Goal: Task Accomplishment & Management: Complete application form

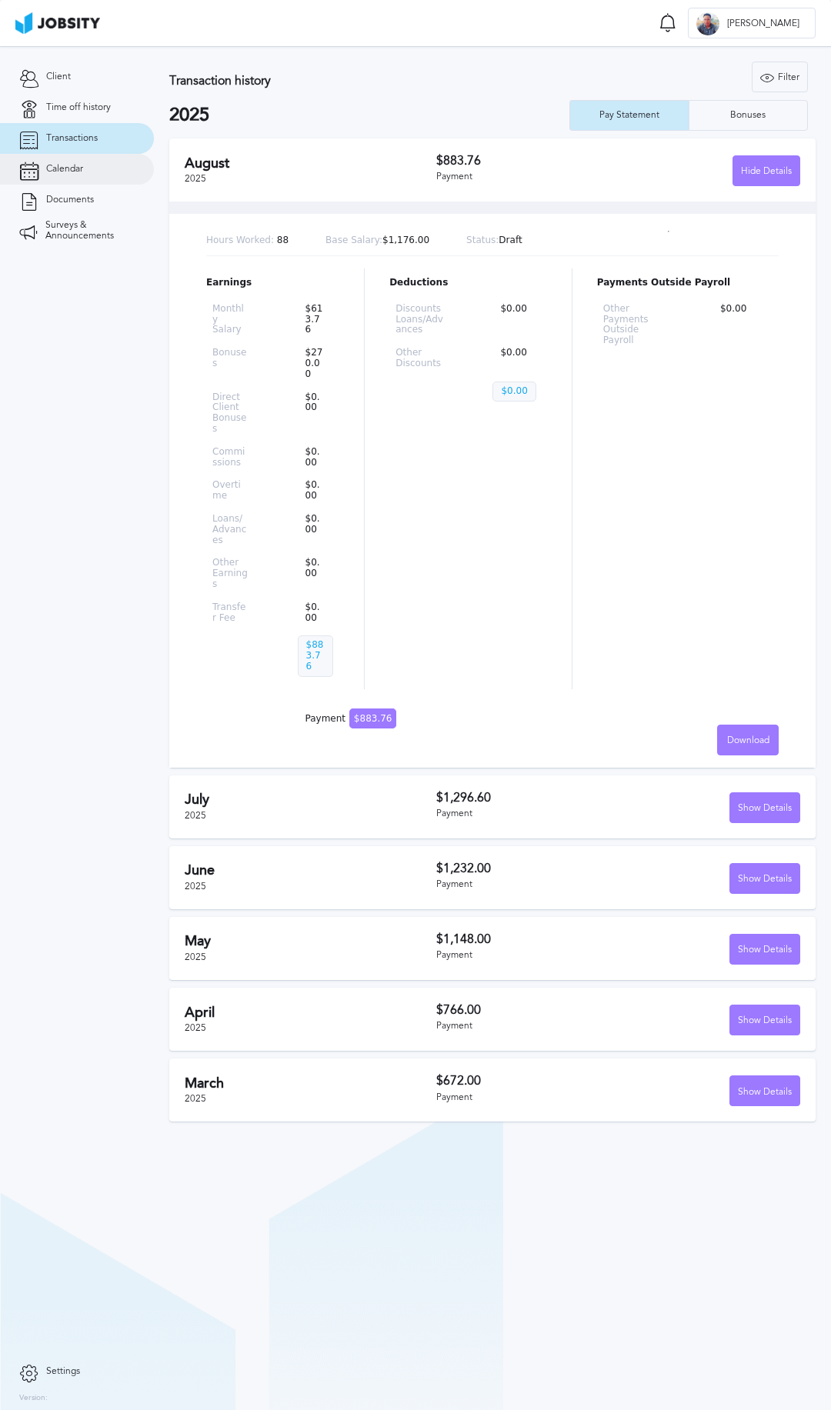
click at [65, 164] on span "Calendar" at bounding box center [64, 169] width 37 height 11
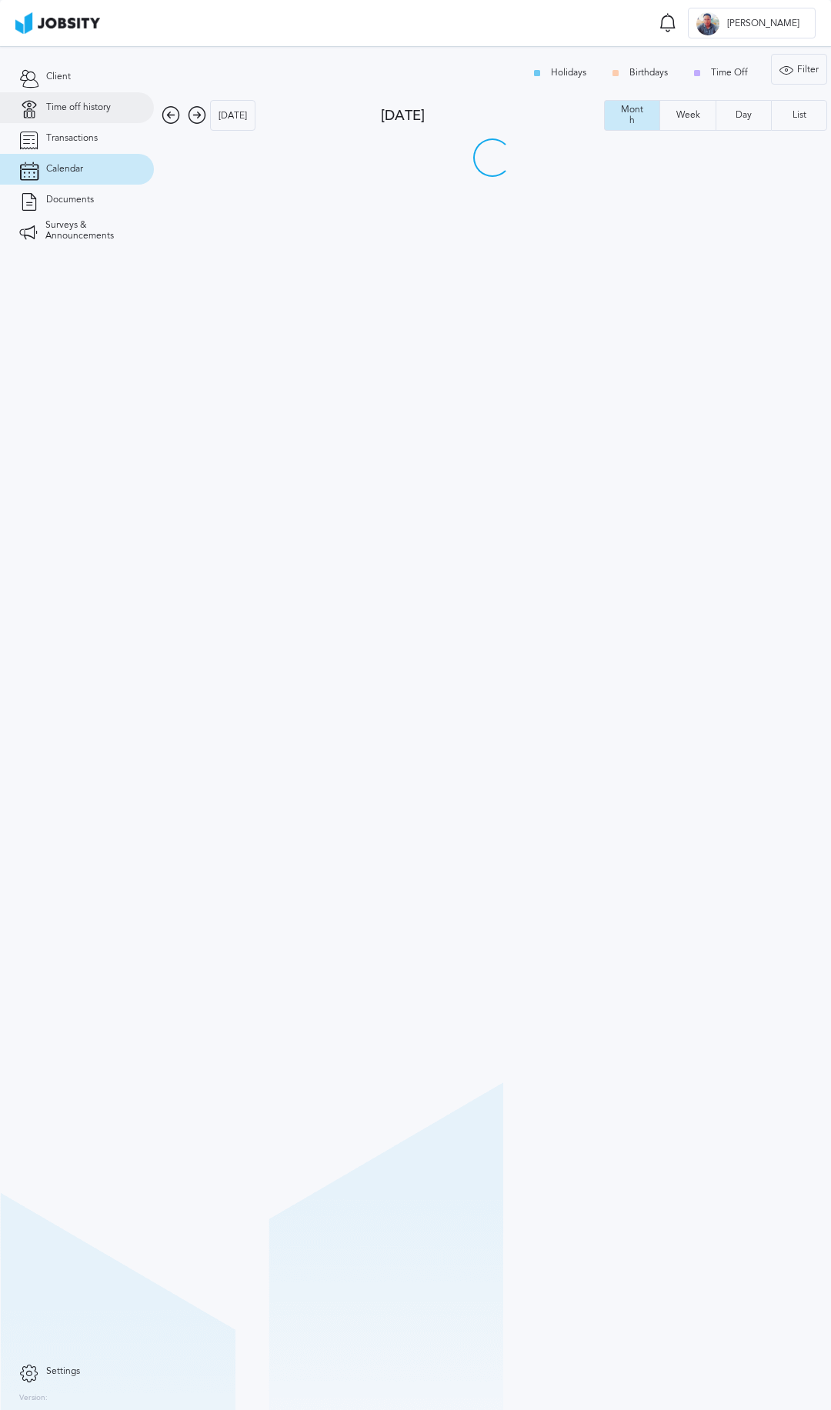
click at [68, 103] on span "Time off history" at bounding box center [78, 107] width 65 height 11
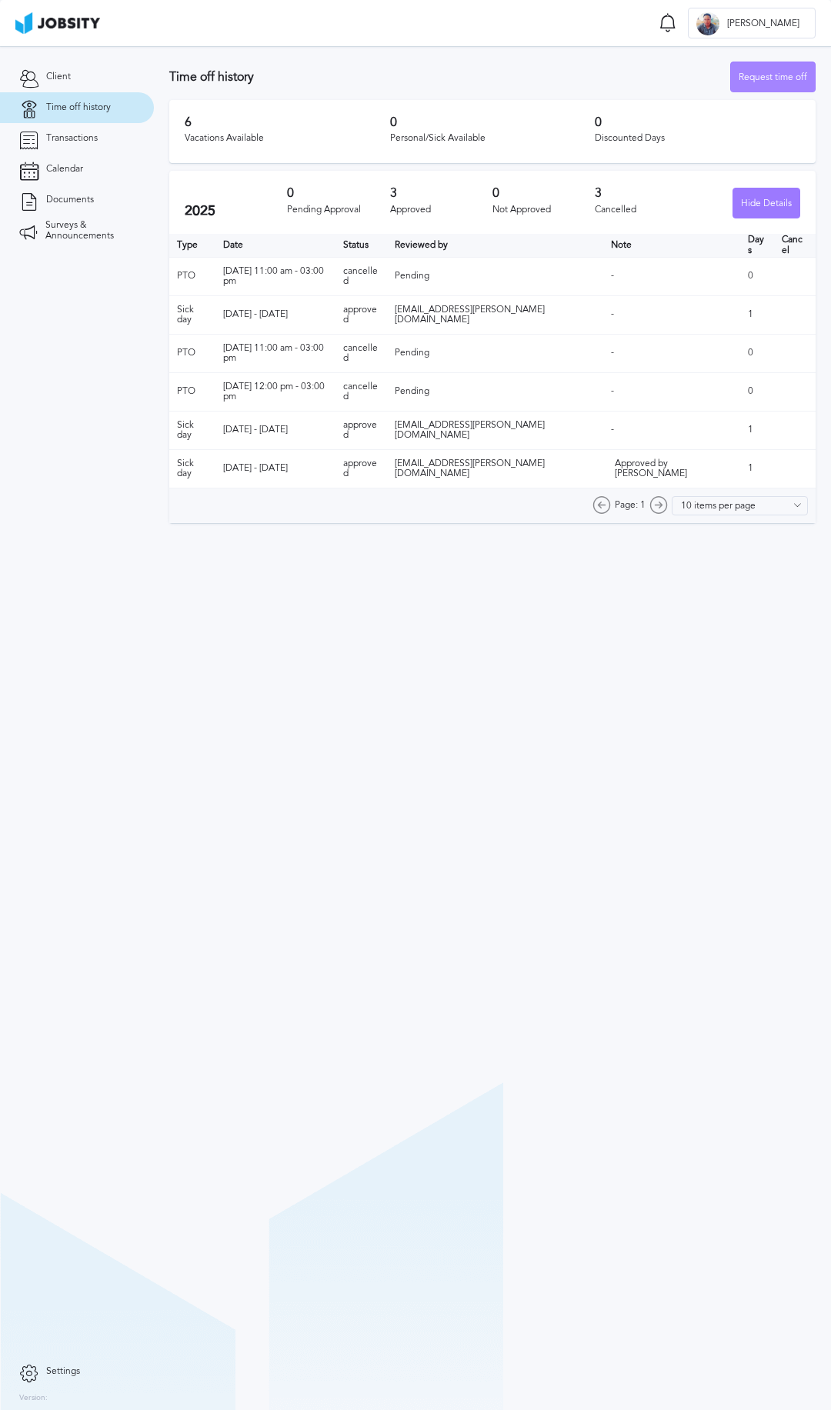
click at [758, 78] on div "Request time off" at bounding box center [773, 77] width 84 height 31
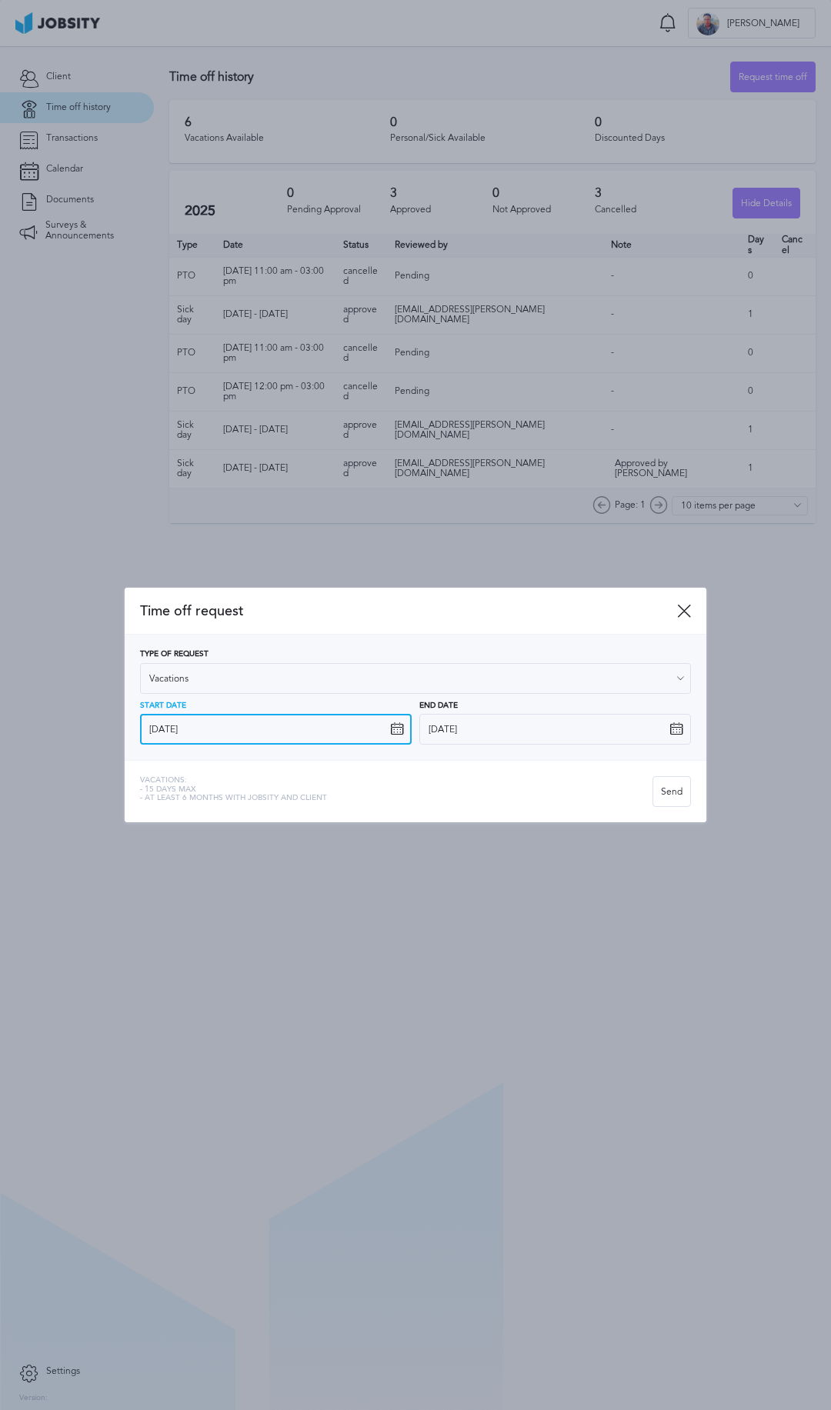
click at [277, 737] on input "[DATE]" at bounding box center [276, 729] width 272 height 31
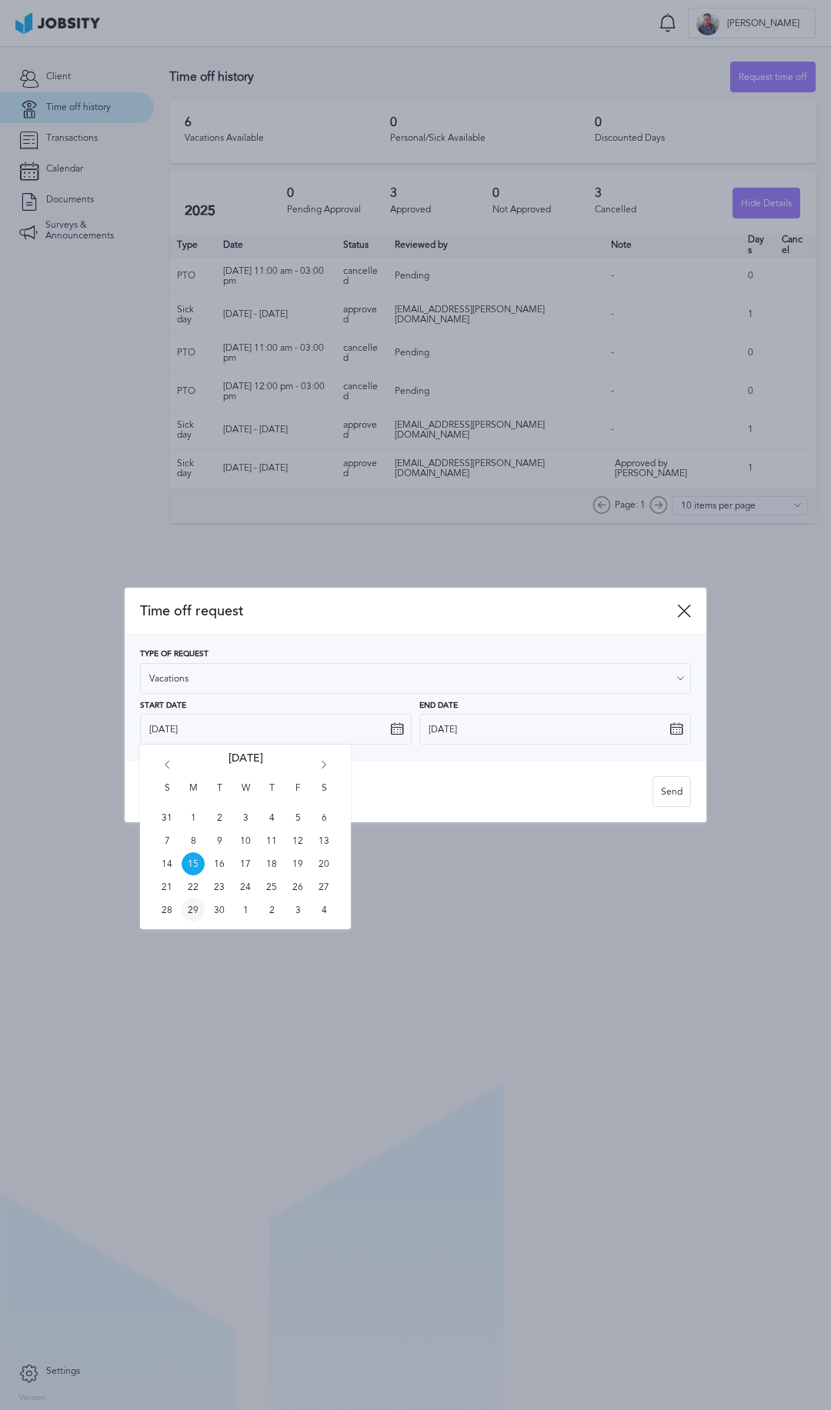
click at [192, 916] on span "29" at bounding box center [193, 910] width 23 height 23
type input "[DATE]"
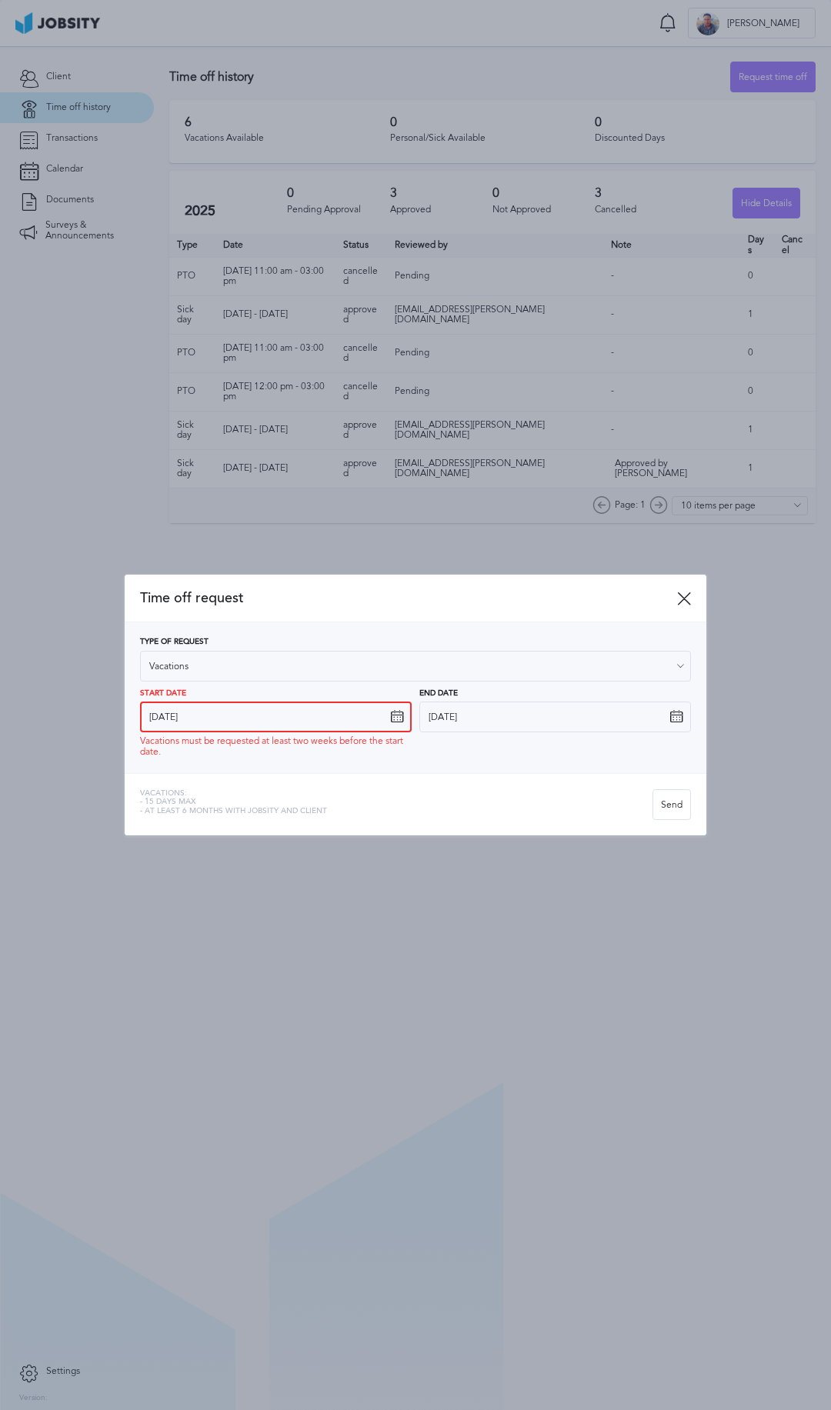
click at [338, 720] on input "[DATE]" at bounding box center [276, 717] width 272 height 31
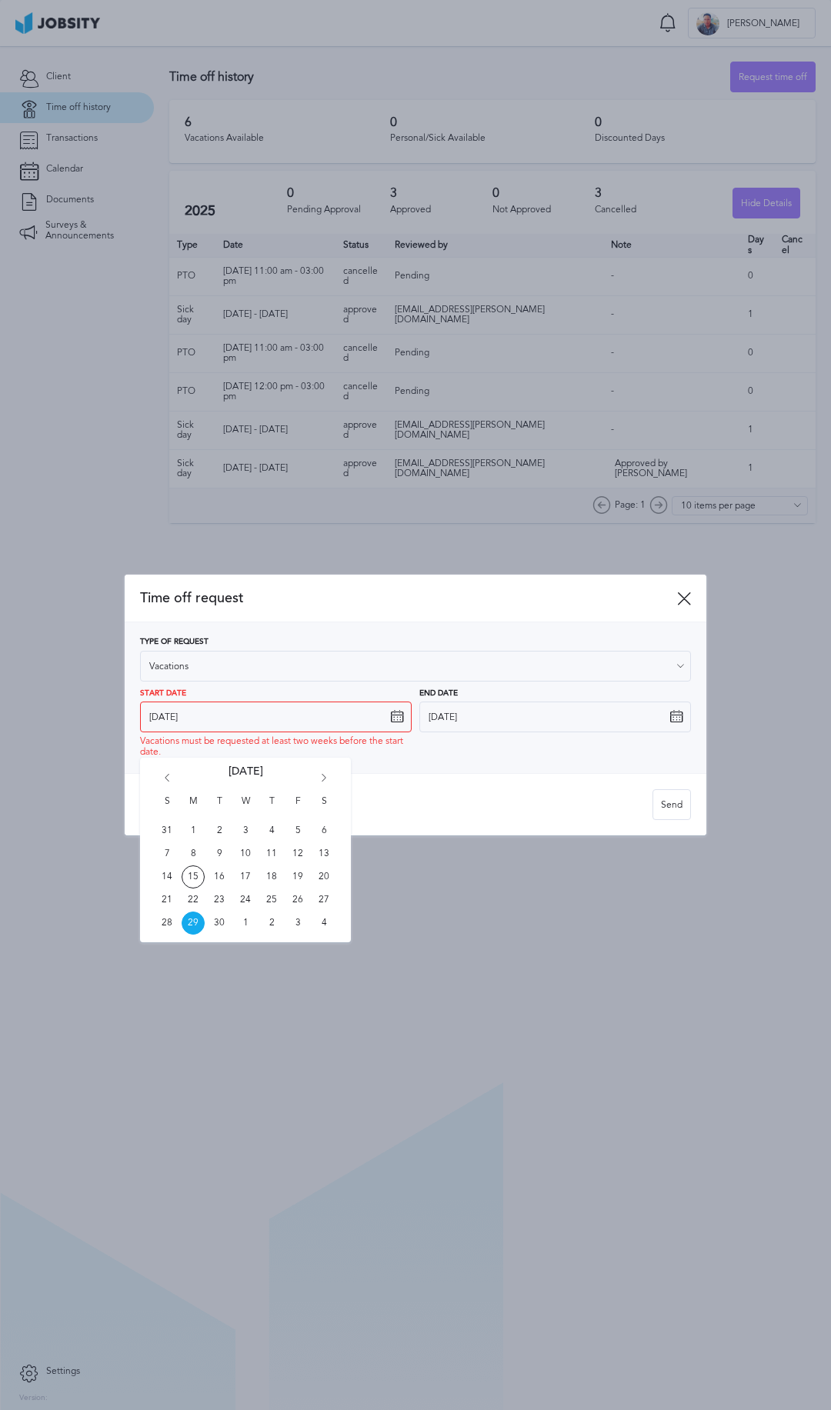
click at [321, 779] on icon "Go forward 1 month" at bounding box center [324, 781] width 14 height 14
click at [687, 607] on div "Time off request" at bounding box center [416, 599] width 582 height 48
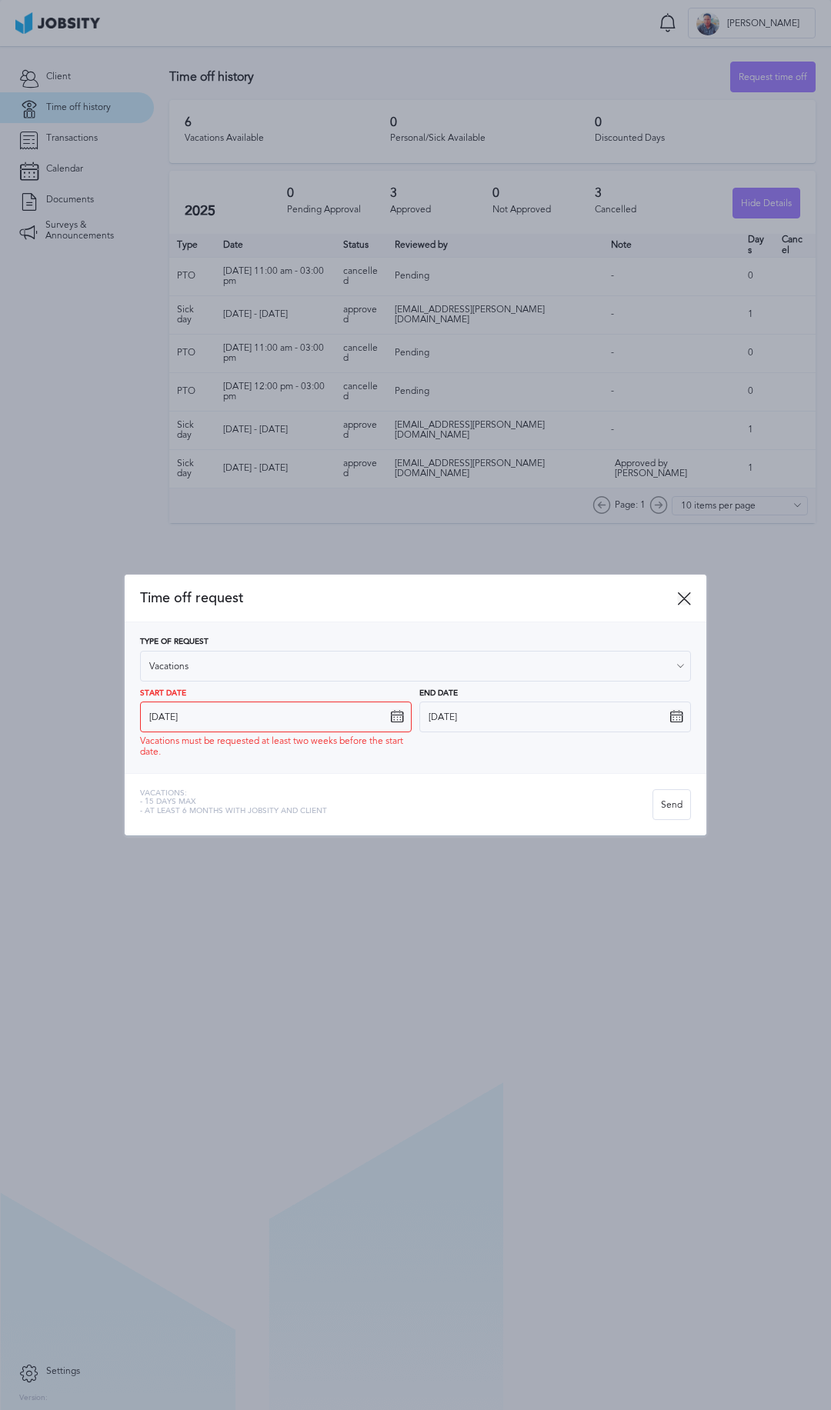
click at [683, 597] on icon at bounding box center [684, 599] width 14 height 14
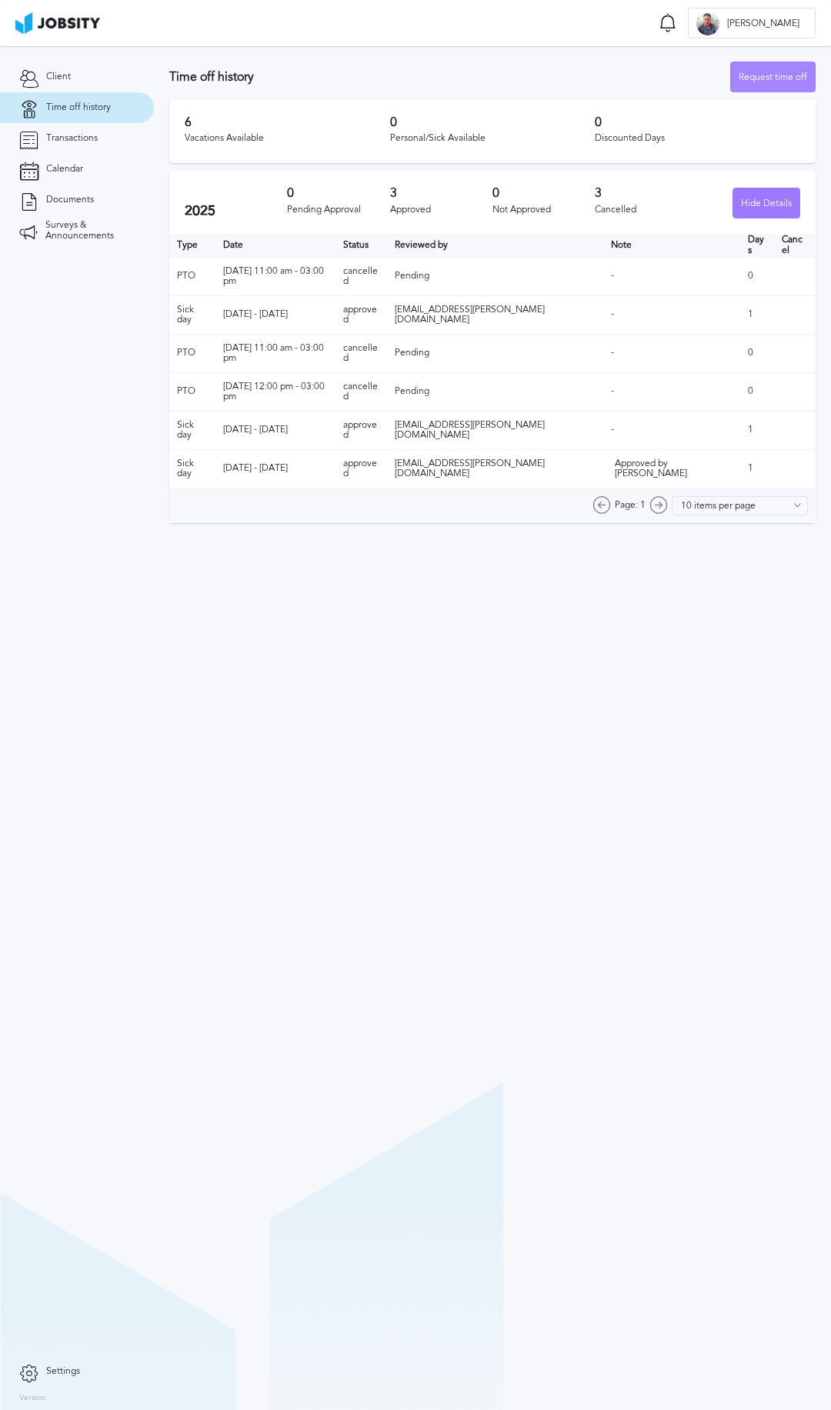
click at [759, 79] on div "Request time off" at bounding box center [773, 77] width 84 height 31
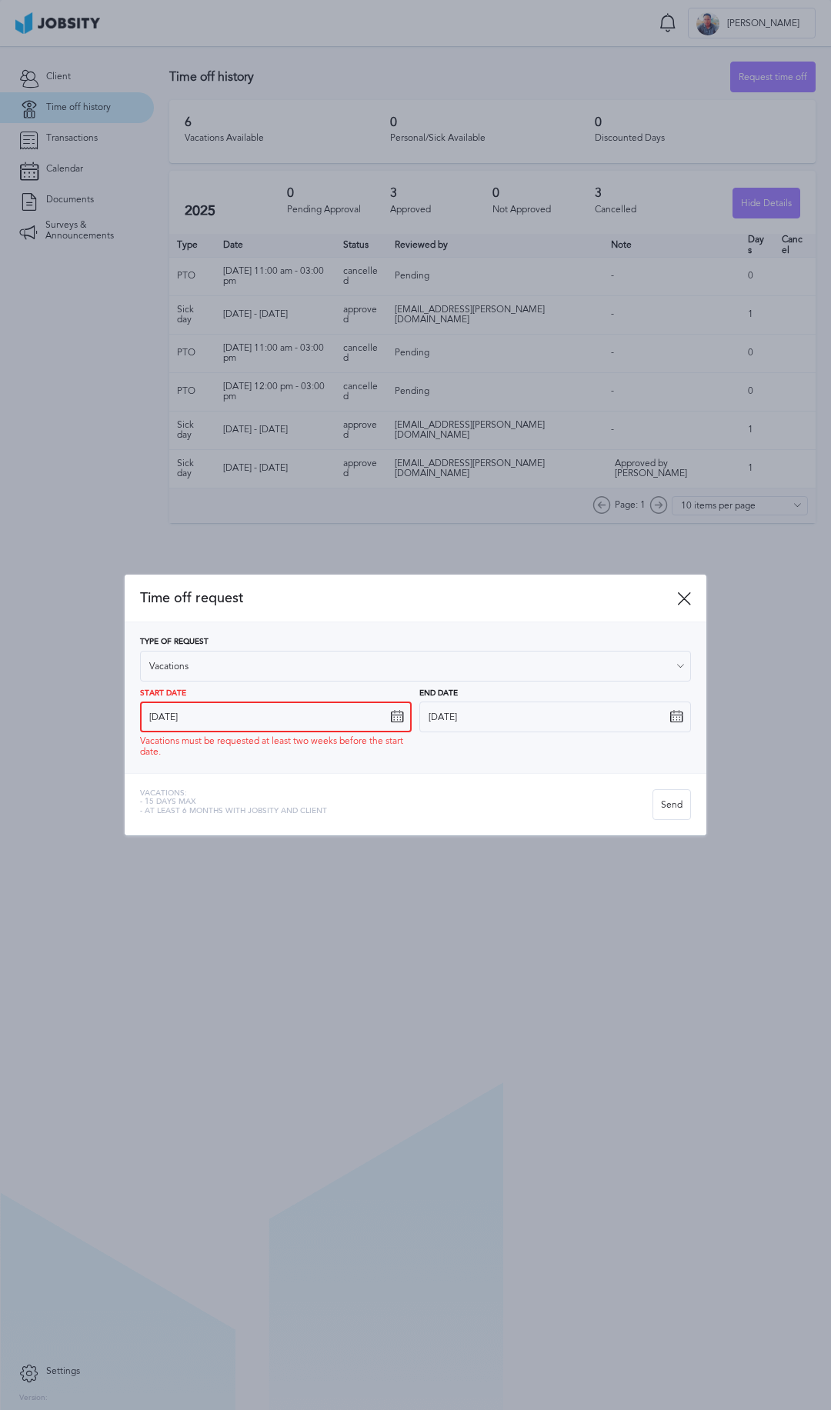
click at [230, 716] on input "[DATE]" at bounding box center [276, 717] width 272 height 31
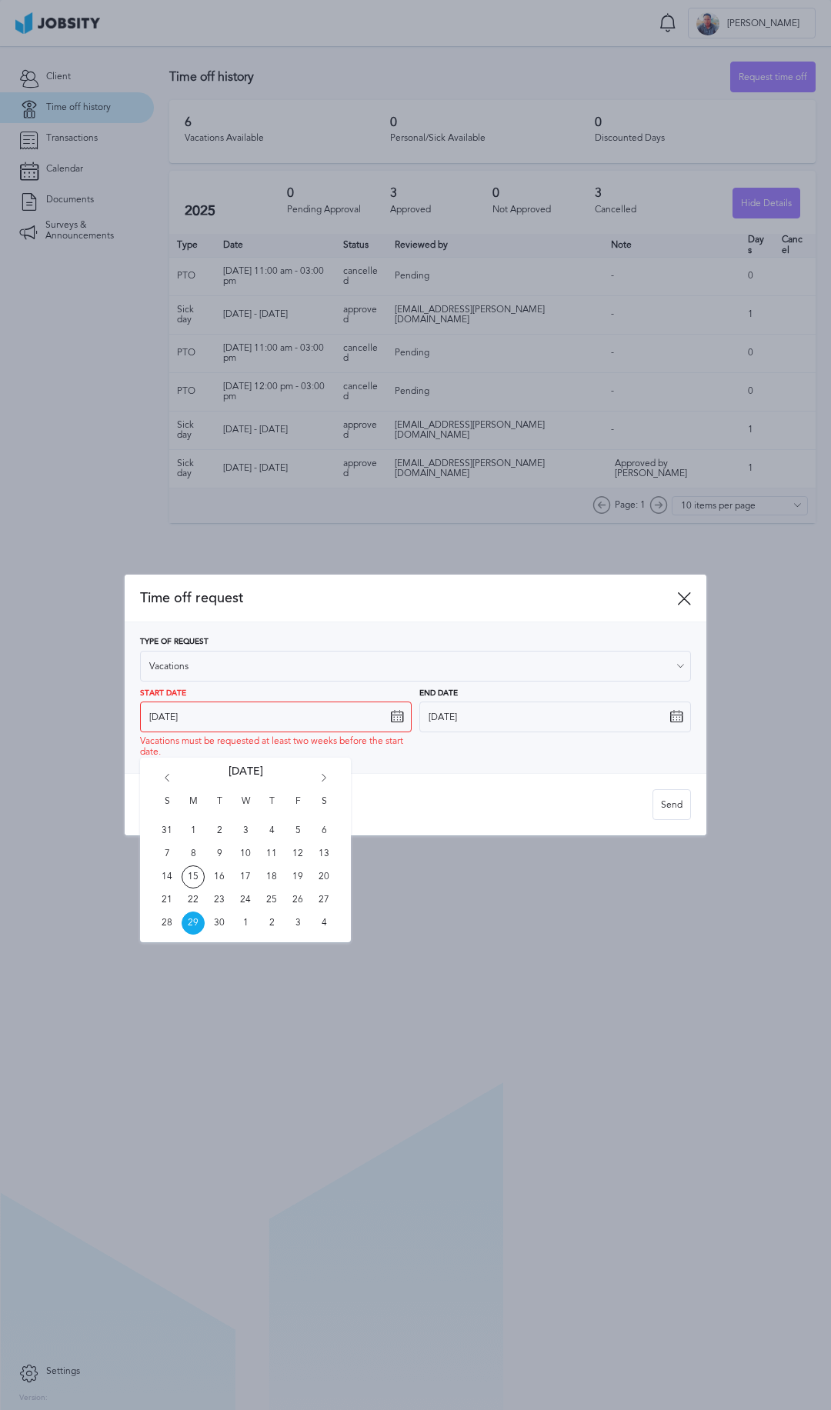
click at [325, 776] on icon "Go forward 1 month" at bounding box center [324, 781] width 14 height 14
click at [322, 778] on icon "Go forward 1 month" at bounding box center [324, 781] width 14 height 14
click at [676, 611] on div "Time off request" at bounding box center [416, 599] width 582 height 48
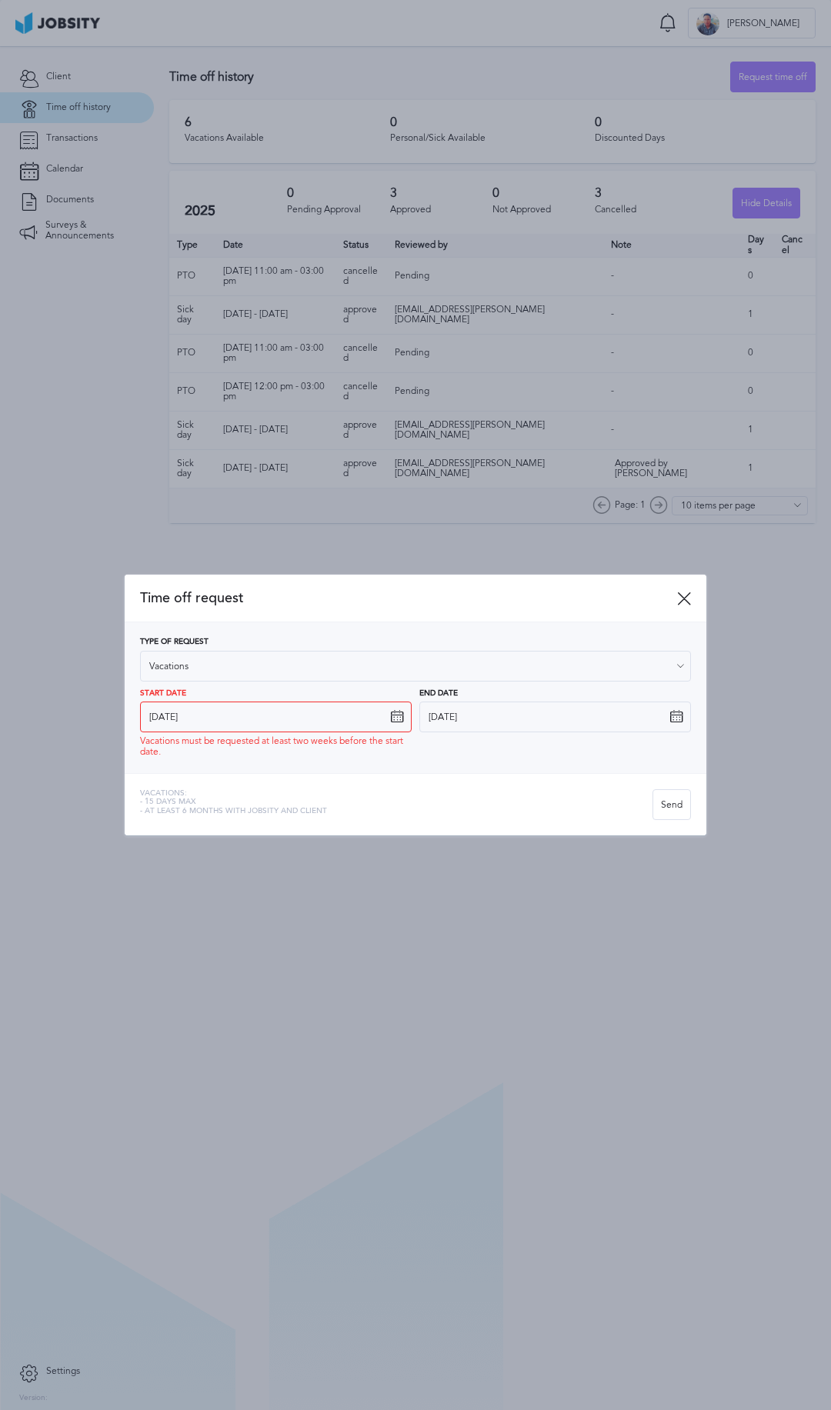
drag, startPoint x: 677, startPoint y: 607, endPoint x: 643, endPoint y: 620, distance: 37.0
click at [676, 607] on div "Time off request" at bounding box center [416, 599] width 582 height 48
click at [686, 596] on icon at bounding box center [684, 599] width 14 height 14
